Goal: Task Accomplishment & Management: Use online tool/utility

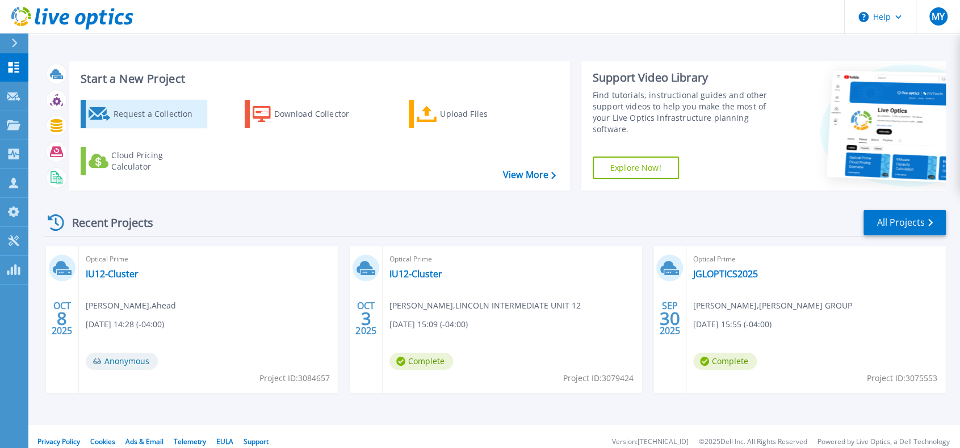
click at [137, 113] on div "Request a Collection" at bounding box center [158, 114] width 91 height 23
